Goal: Task Accomplishment & Management: Manage account settings

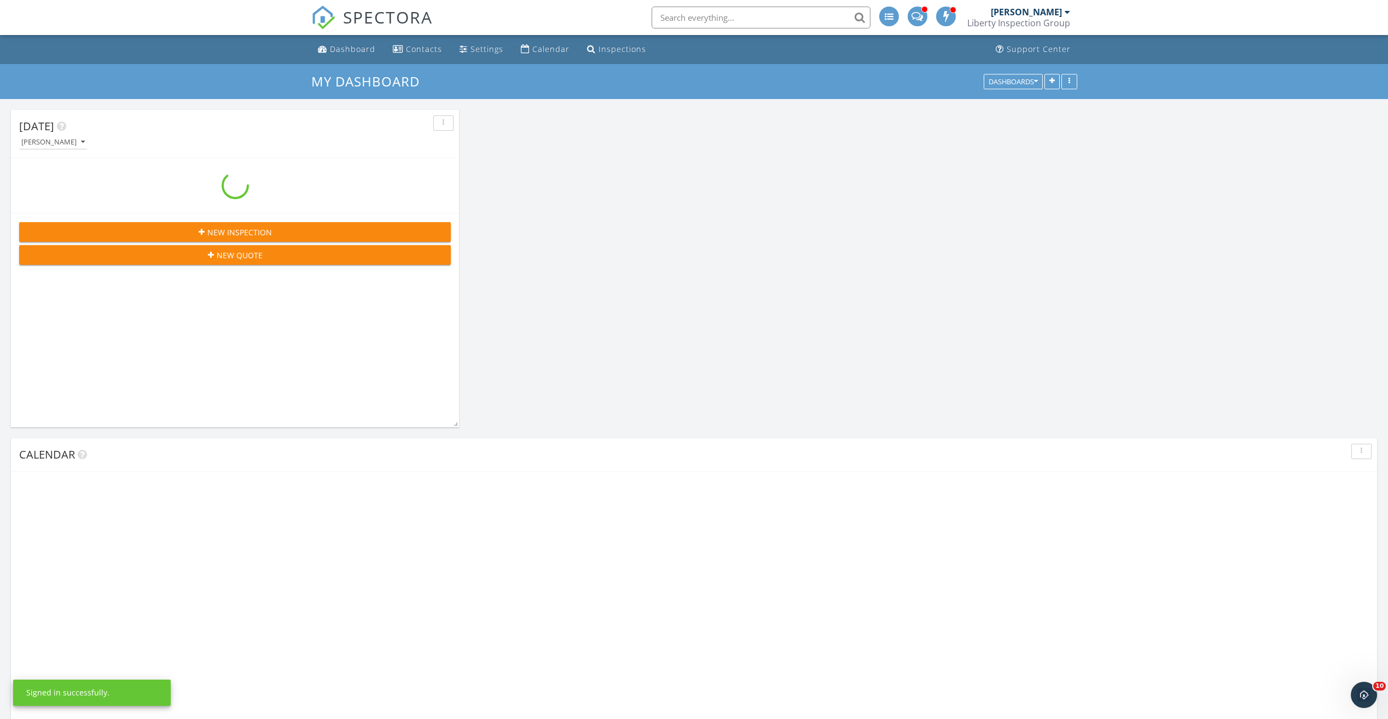
scroll to position [1232, 1405]
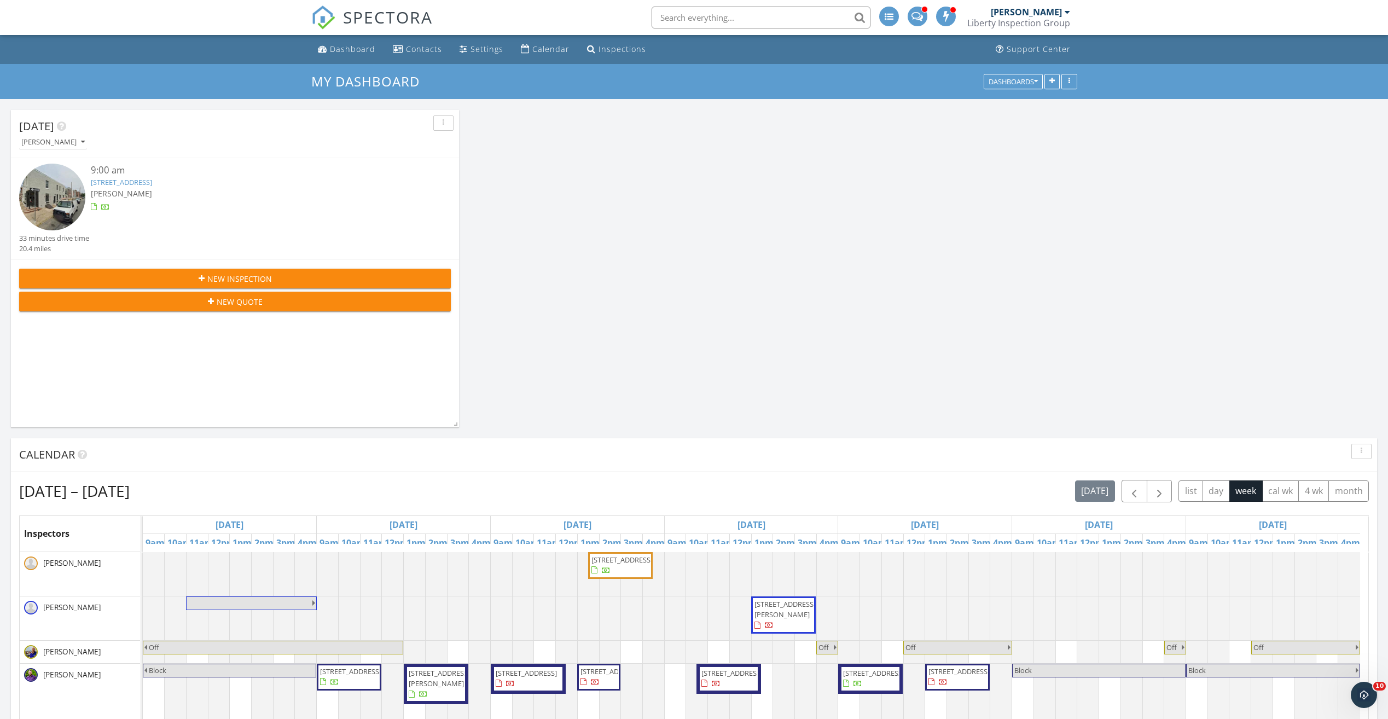
click at [168, 189] on div "[PERSON_NAME]" at bounding box center [253, 193] width 324 height 11
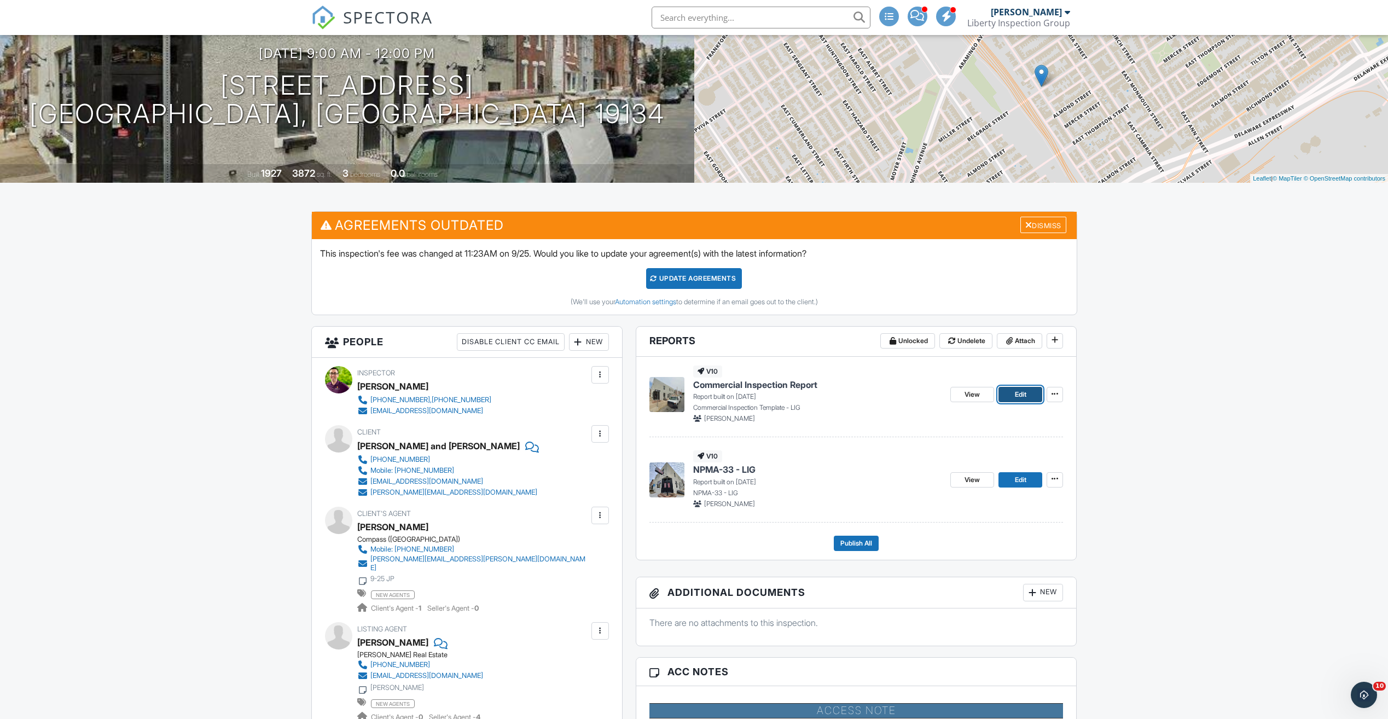
click at [1015, 391] on span "Edit" at bounding box center [1020, 394] width 11 height 11
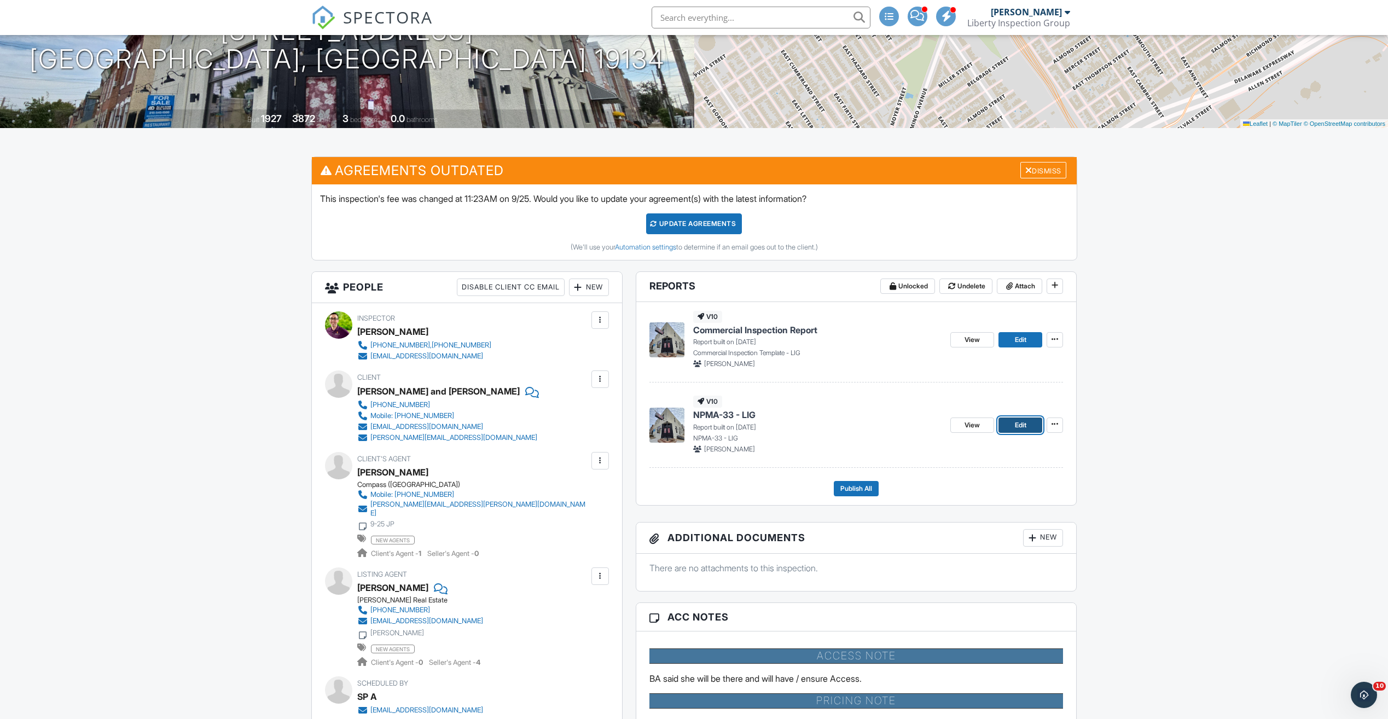
click at [1013, 427] on link "Edit" at bounding box center [1021, 425] width 44 height 15
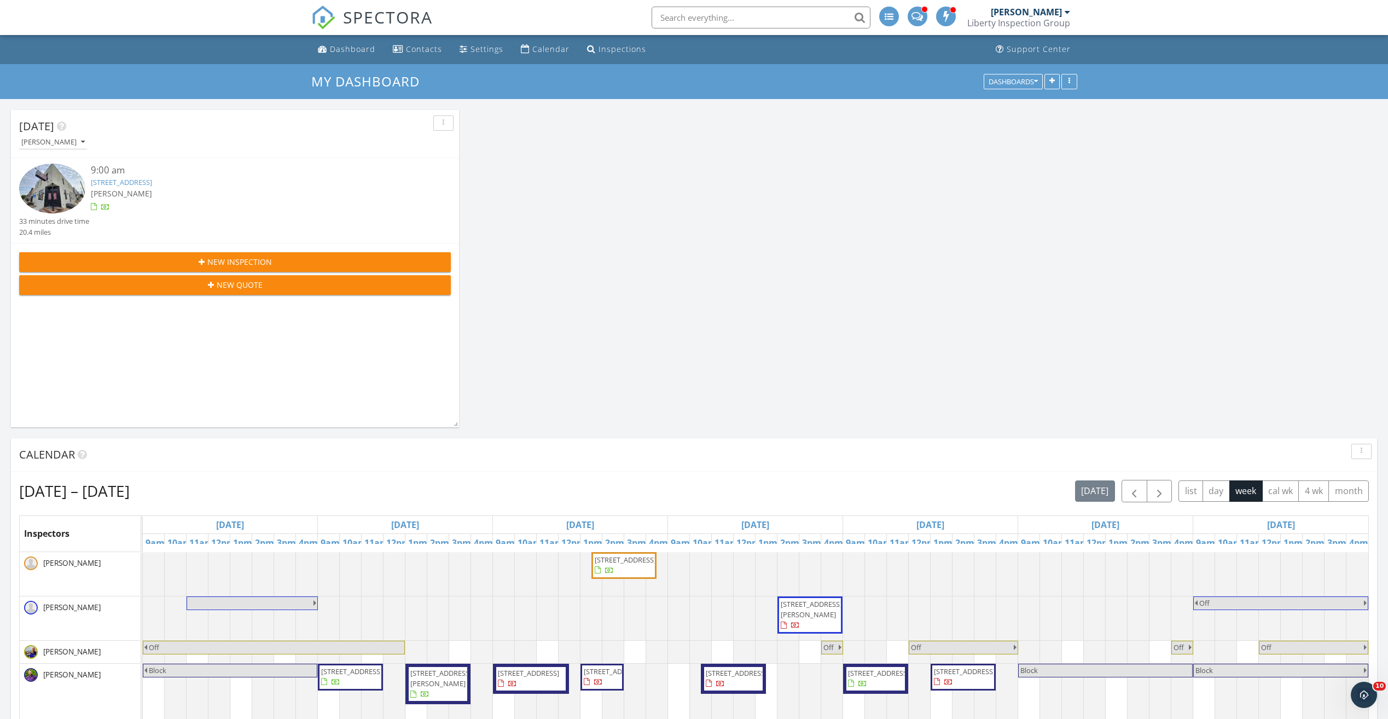
click at [152, 179] on link "2537 E Somerset St, Philadelphia, PA 19134" at bounding box center [121, 182] width 61 height 10
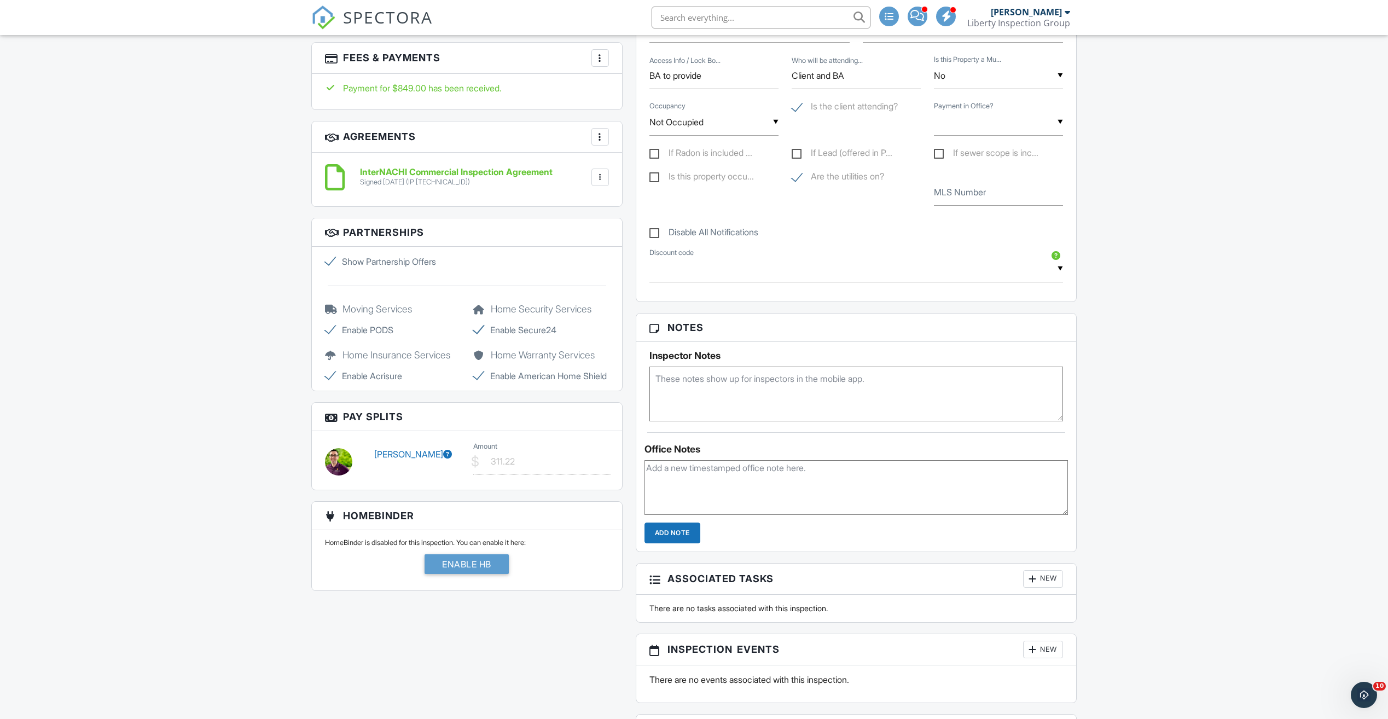
scroll to position [1040, 0]
click at [235, 323] on div "Dashboard Contacts Settings Calendar Inspections Support Center Inspection Deta…" at bounding box center [694, 363] width 1388 height 2737
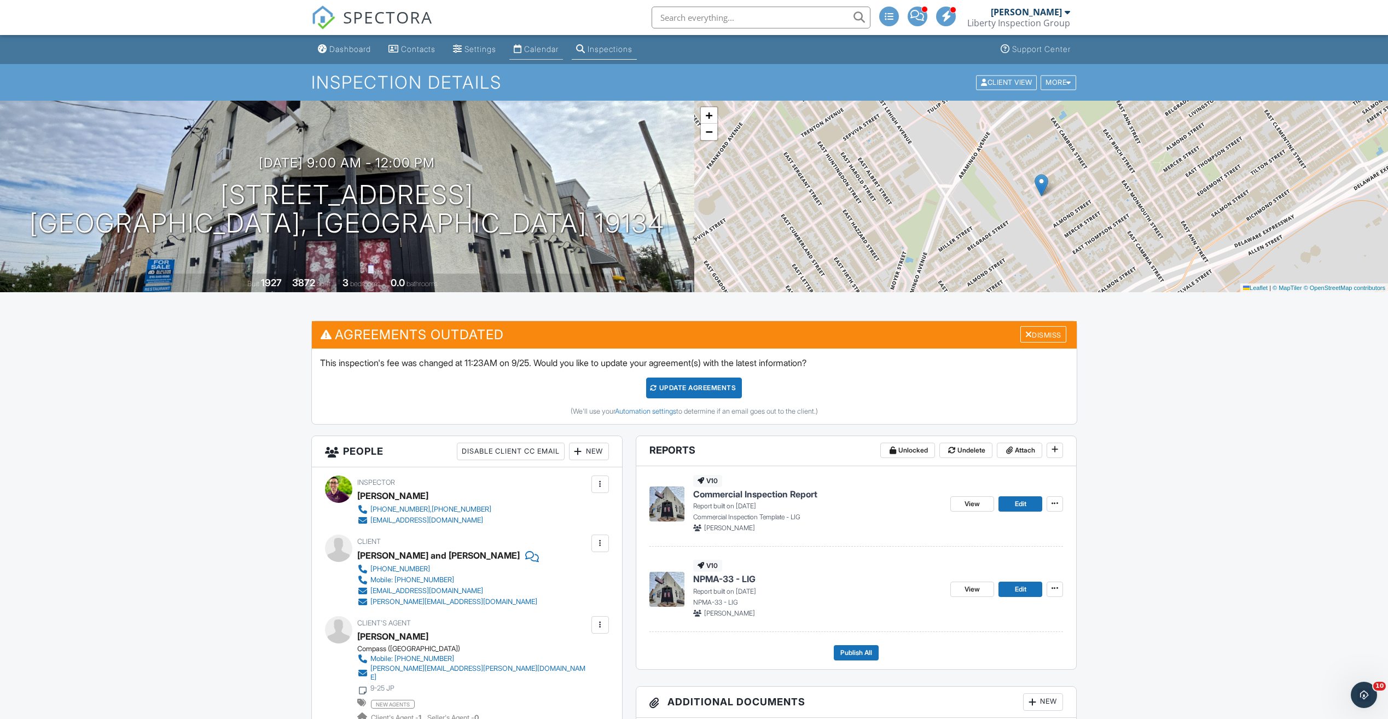
click at [538, 53] on div "Calendar" at bounding box center [541, 48] width 34 height 9
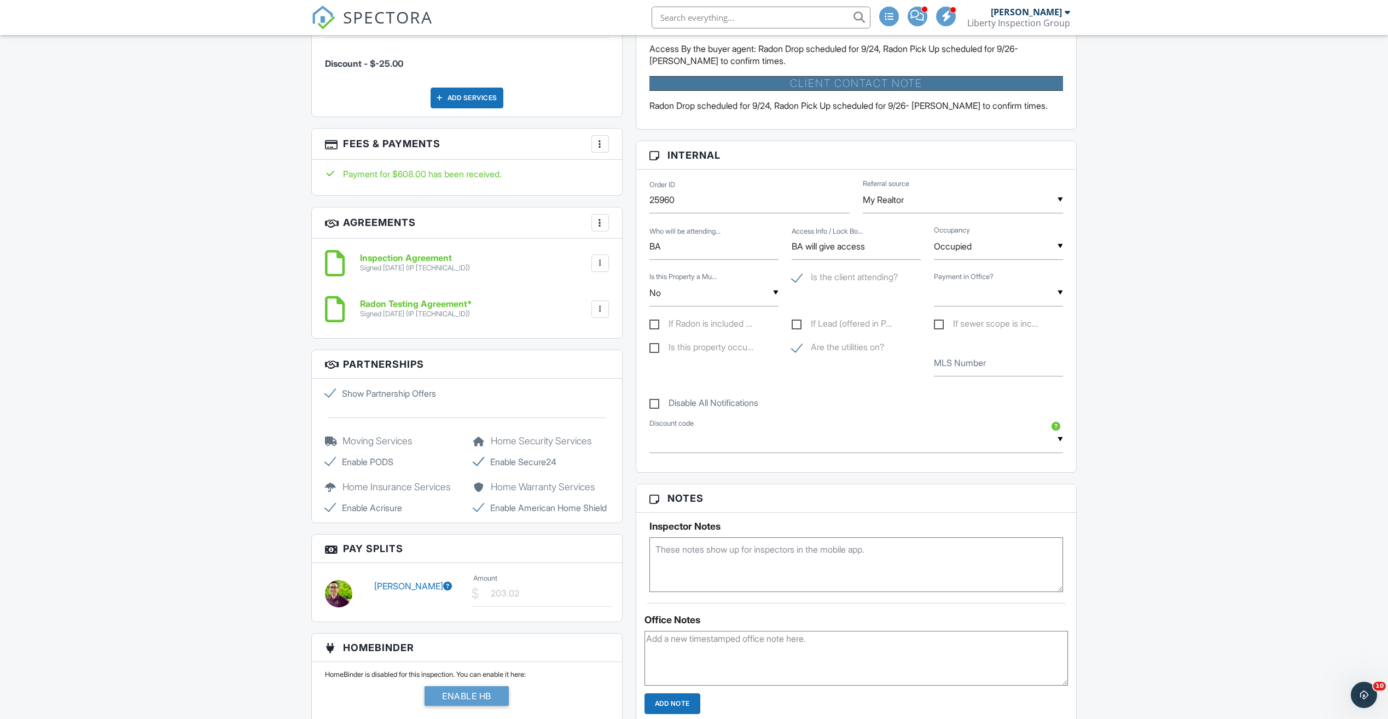
scroll to position [930, 0]
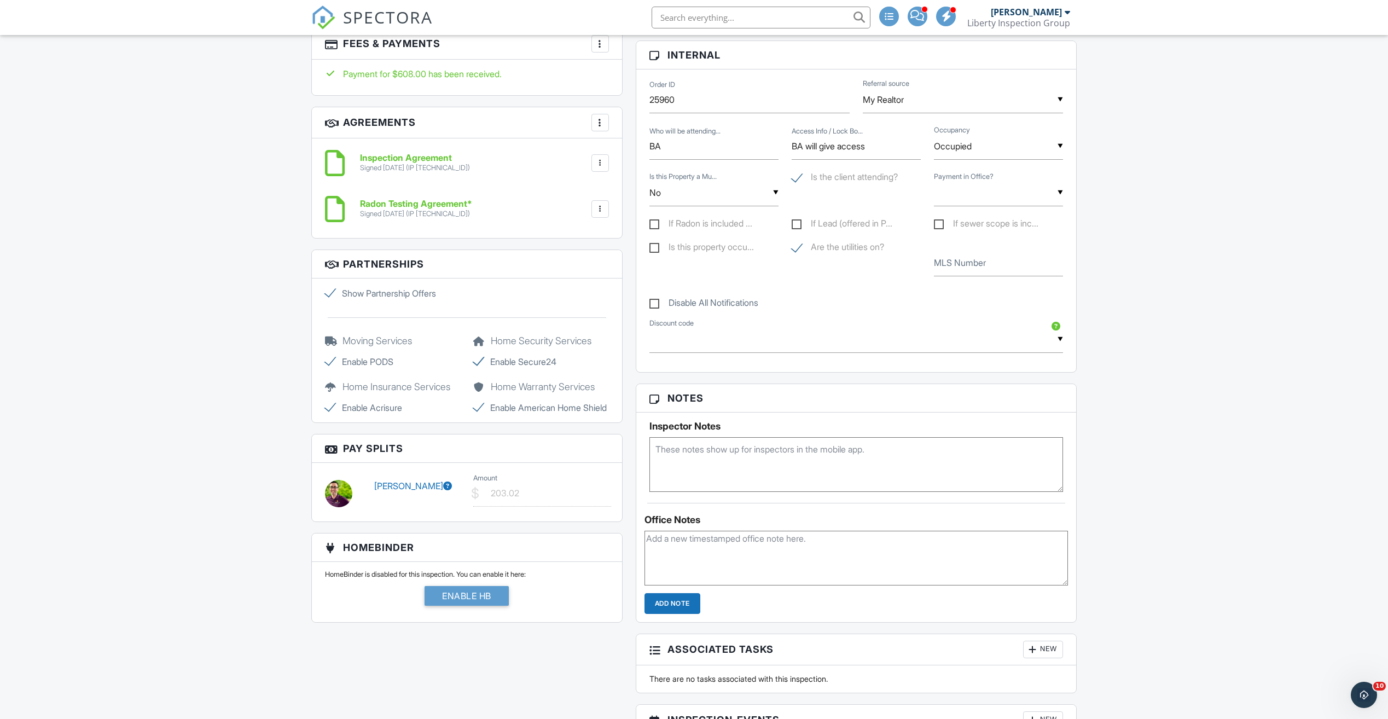
click at [228, 195] on div "Dashboard Contacts Settings Calendar Inspections Support Center Inspection Deta…" at bounding box center [694, 569] width 1388 height 2928
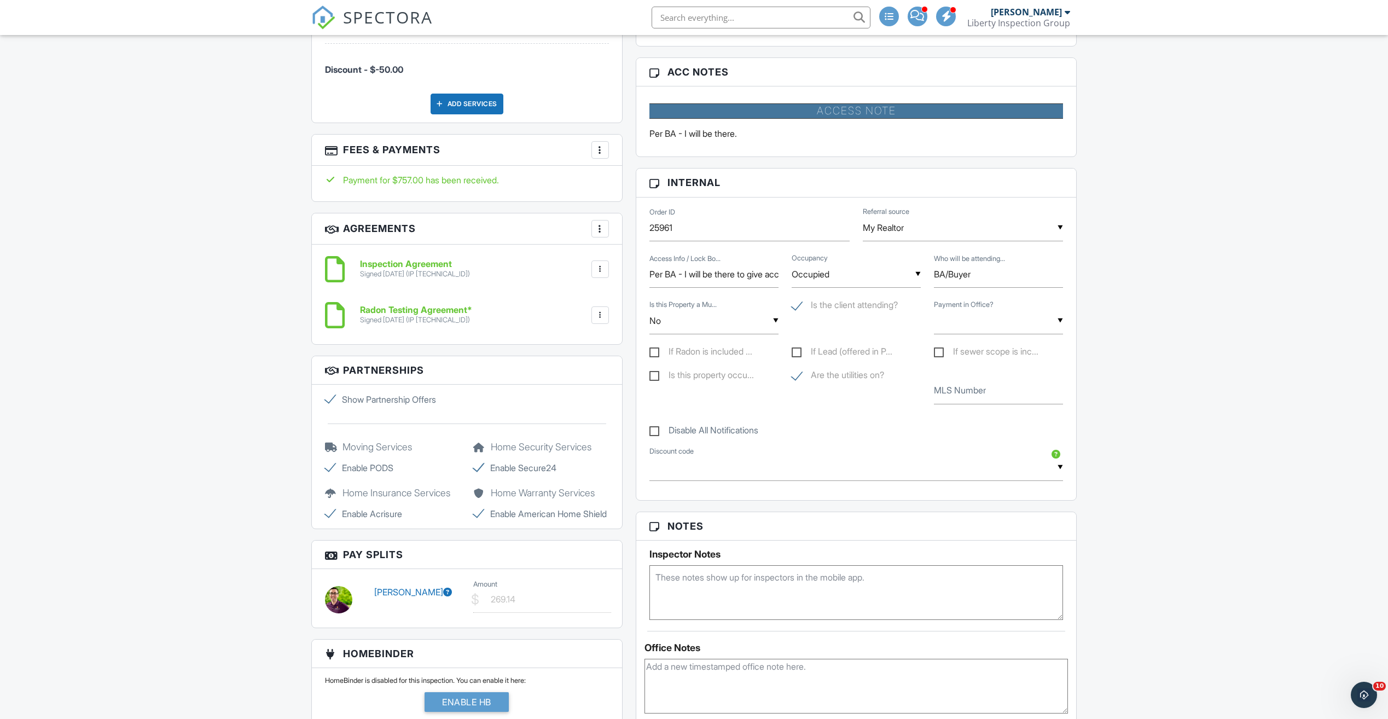
scroll to position [985, 0]
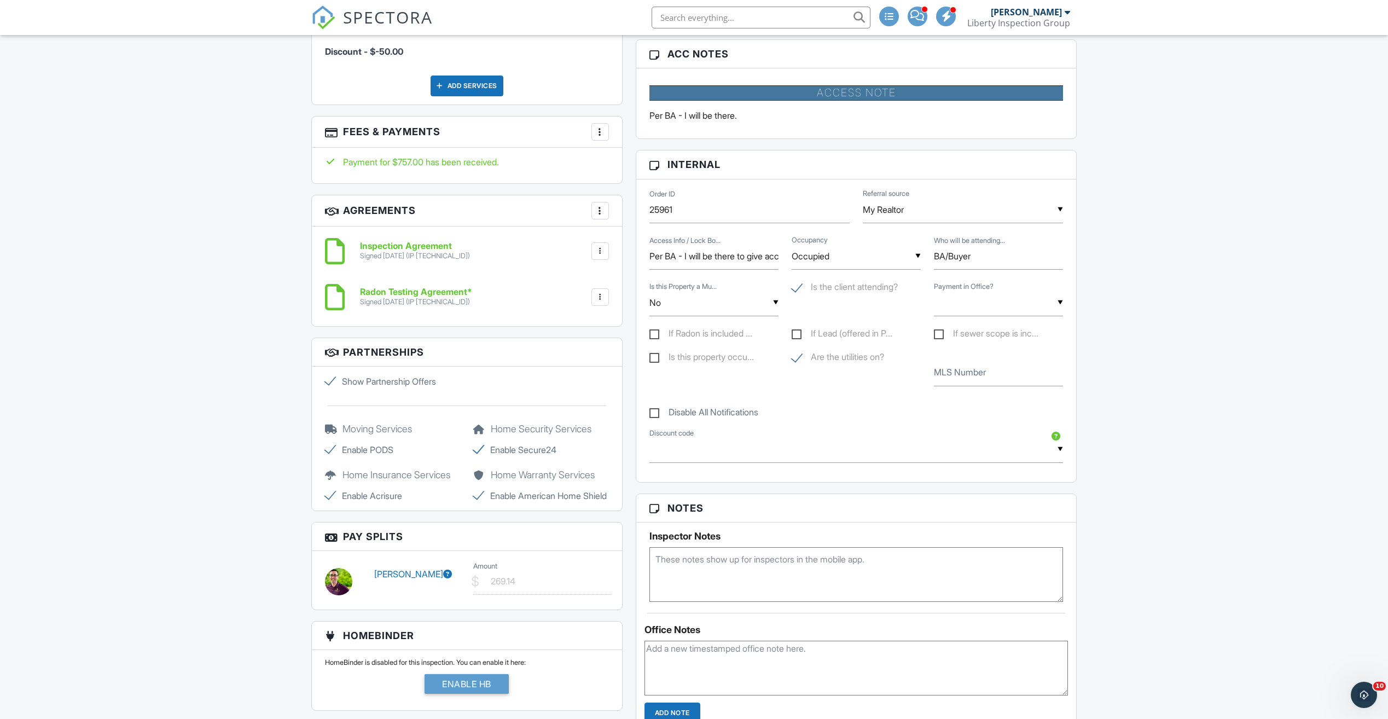
click at [443, 578] on icon at bounding box center [447, 574] width 9 height 9
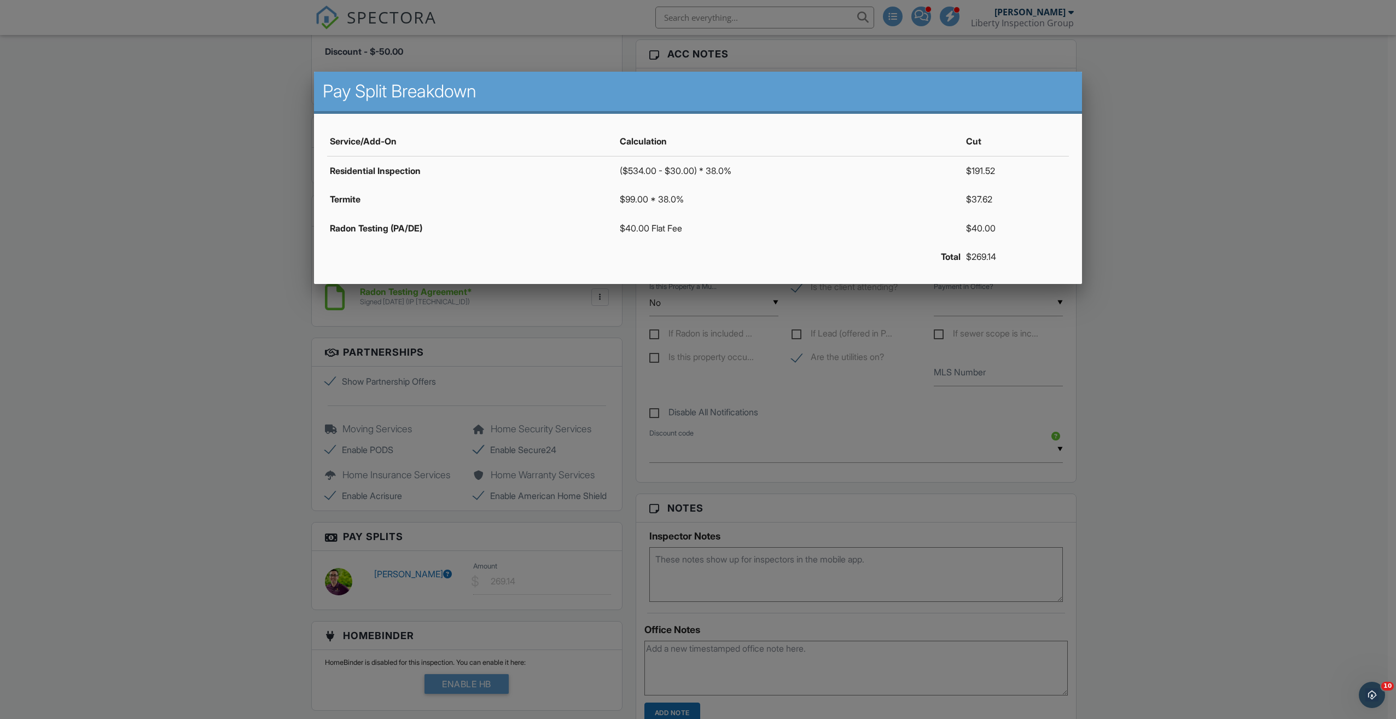
click at [93, 44] on div at bounding box center [698, 394] width 1396 height 899
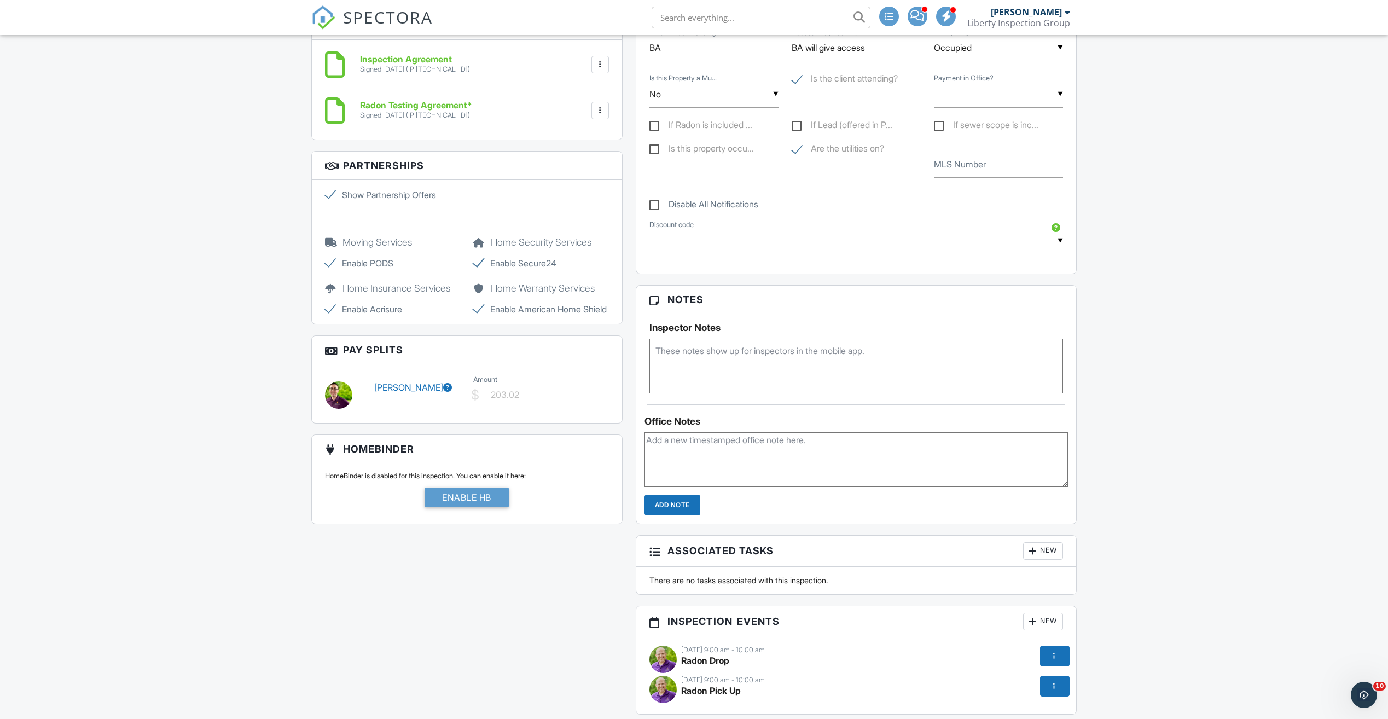
click at [443, 392] on icon at bounding box center [447, 387] width 9 height 9
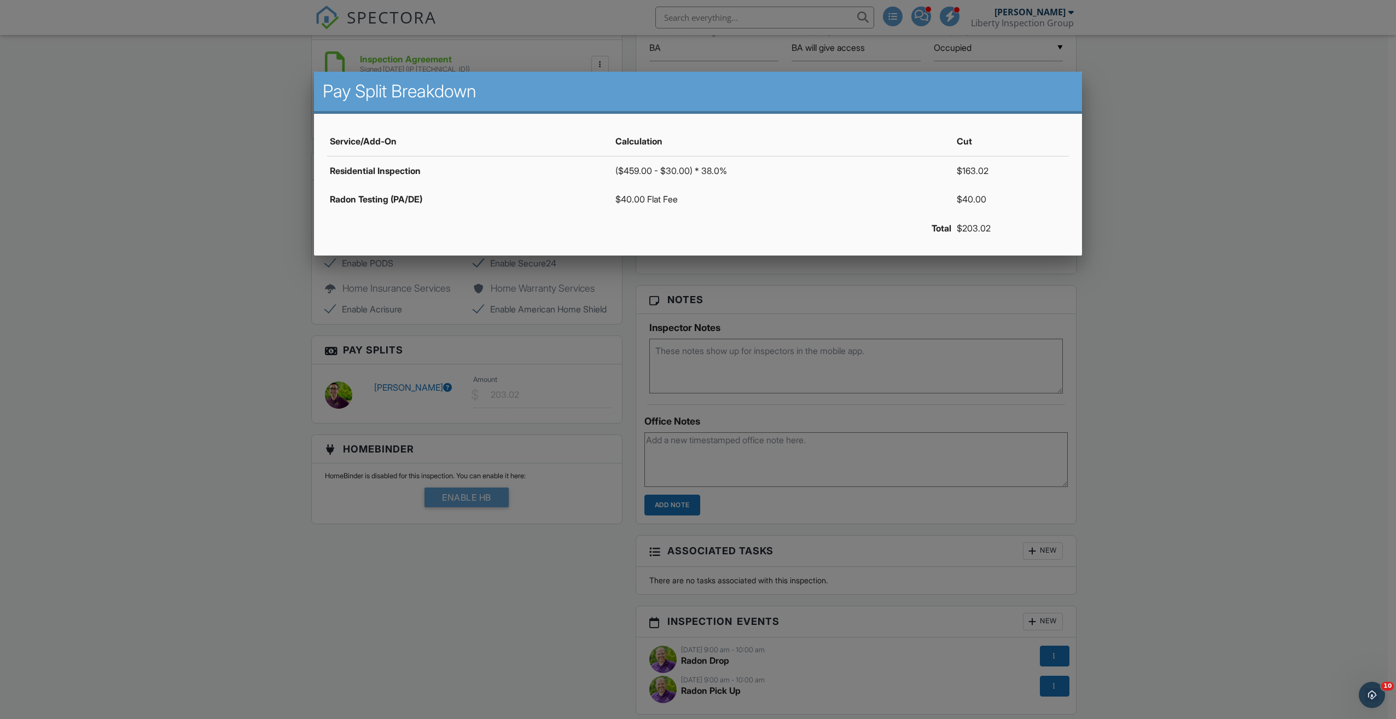
click at [1236, 193] on div at bounding box center [698, 394] width 1396 height 899
